Goal: Find specific page/section

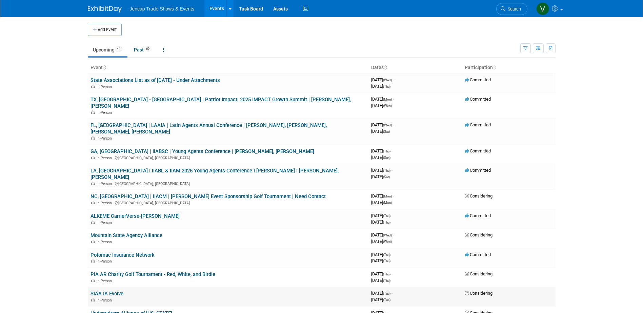
click at [115, 291] on link "SIAA IA Evolve" at bounding box center [107, 294] width 33 height 6
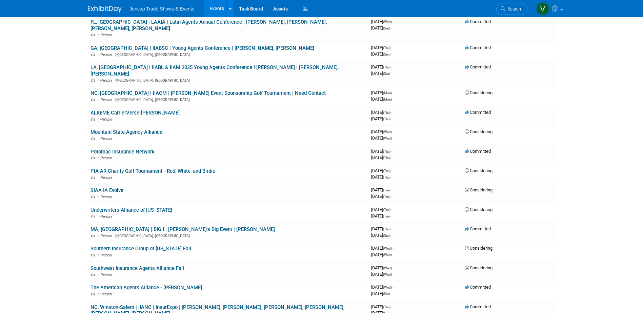
scroll to position [102, 0]
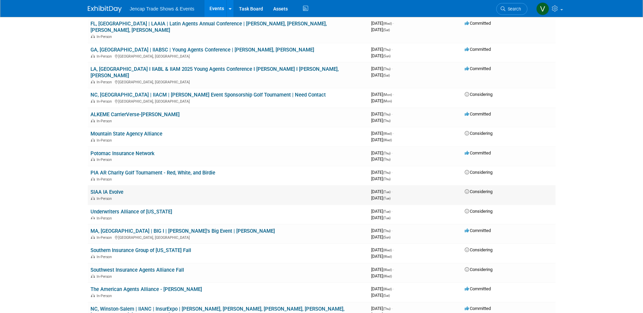
click at [105, 189] on link "SIAA IA Evolve" at bounding box center [107, 192] width 33 height 6
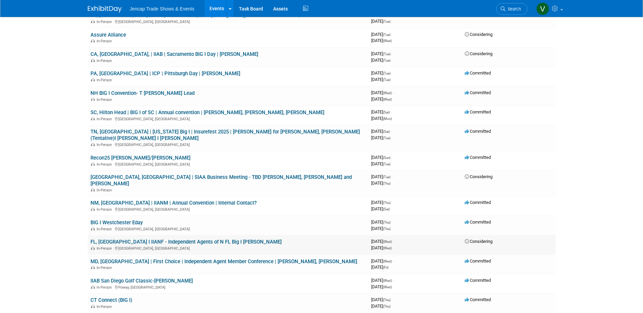
scroll to position [407, 0]
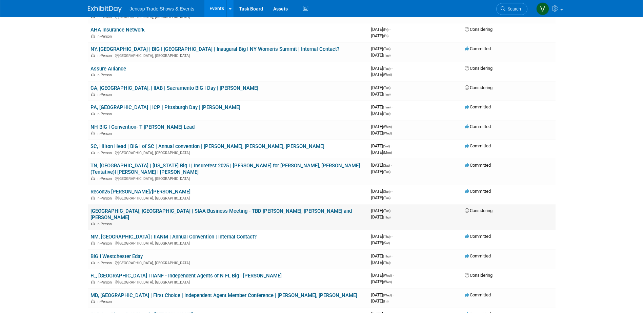
click at [224, 208] on link "[GEOGRAPHIC_DATA], [GEOGRAPHIC_DATA] | SIAA Business Meeting - TBD [PERSON_NAME…" at bounding box center [221, 214] width 261 height 13
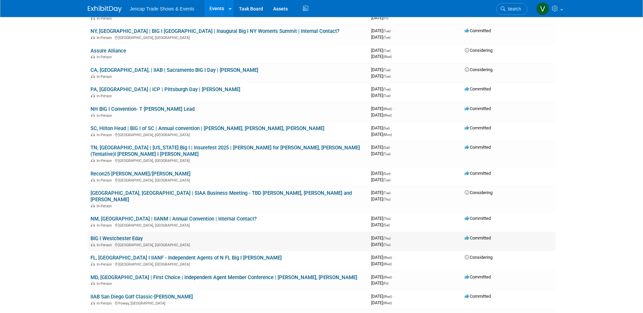
scroll to position [441, 0]
